Goal: Task Accomplishment & Management: Manage account settings

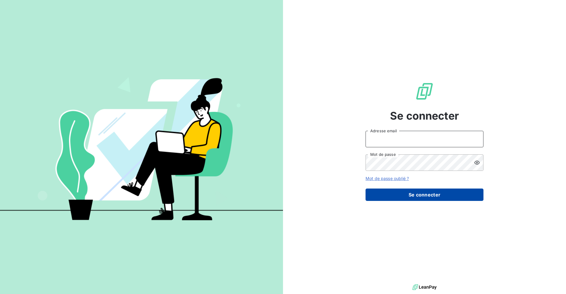
type input "[EMAIL_ADDRESS][DOMAIN_NAME]"
click at [400, 192] on button "Se connecter" at bounding box center [424, 195] width 118 height 12
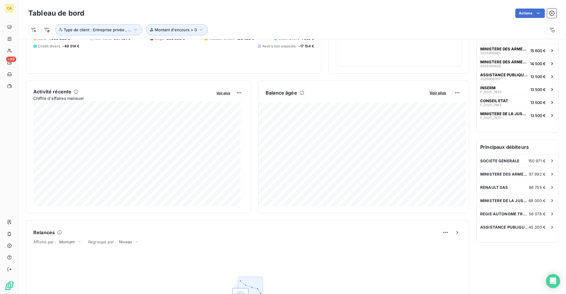
scroll to position [73, 0]
click at [514, 214] on span "REGIE AUTONOME TRANSPORTS PARISIENS" at bounding box center [504, 213] width 49 height 5
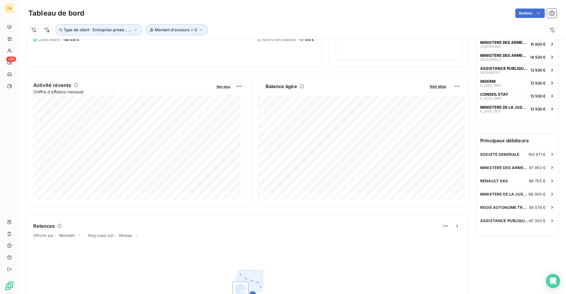
scroll to position [78, 0]
